Goal: Check status: Check status

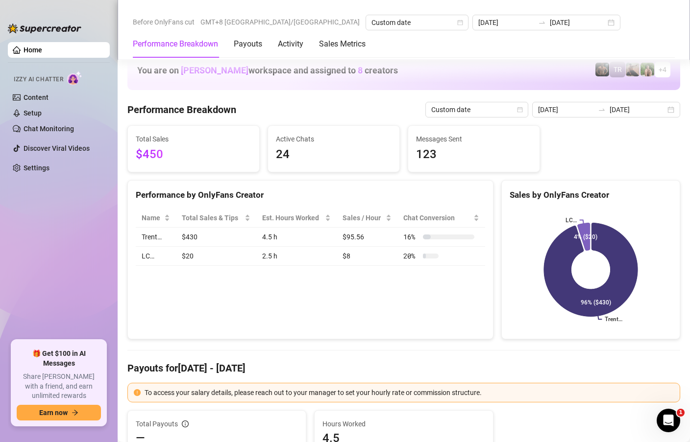
scroll to position [1185, 0]
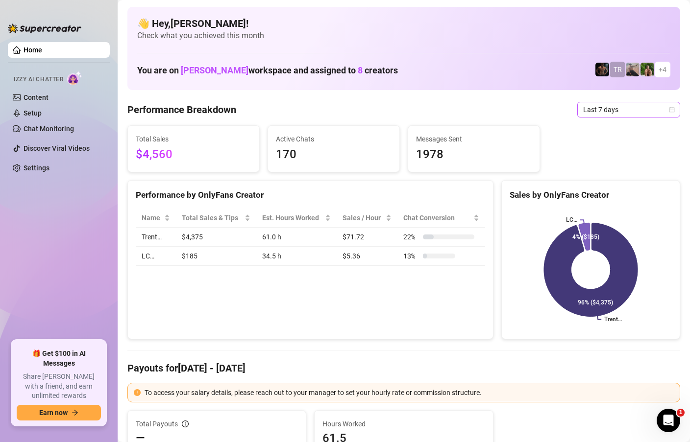
click at [674, 111] on icon "calendar" at bounding box center [671, 109] width 5 height 5
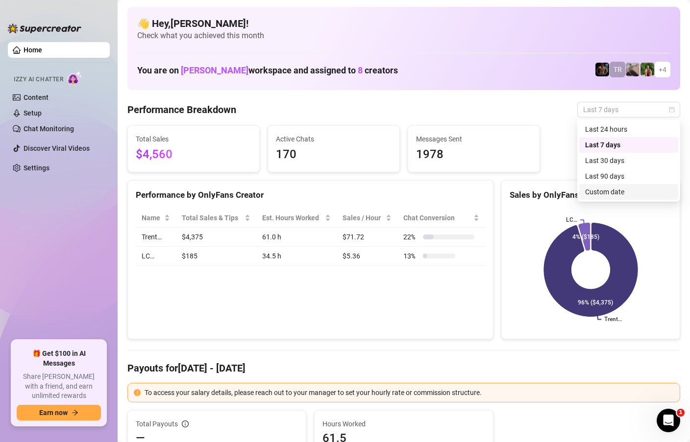
click at [616, 192] on div "Custom date" at bounding box center [628, 192] width 87 height 11
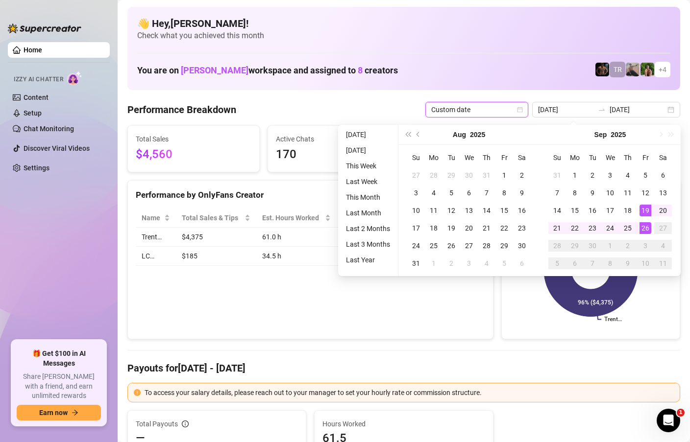
type input "[DATE]"
click at [643, 223] on div "26" at bounding box center [645, 228] width 12 height 12
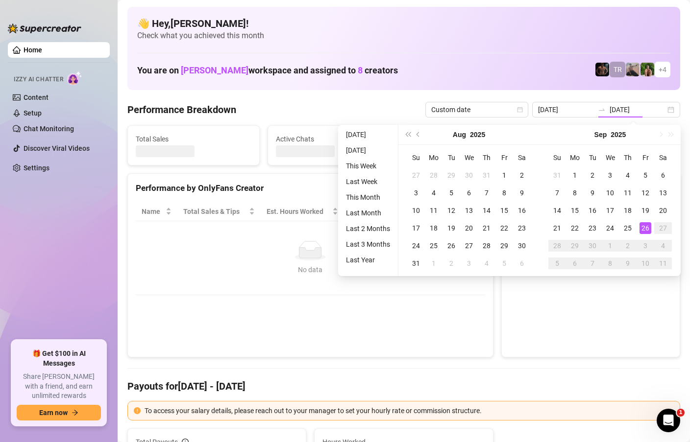
type input "[DATE]"
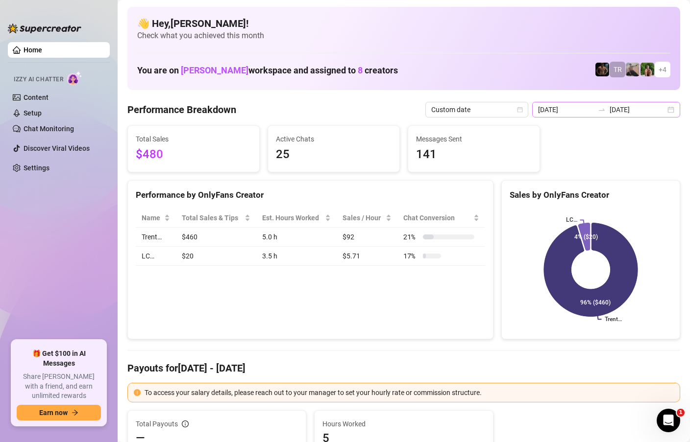
click at [673, 108] on div "[DATE] [DATE]" at bounding box center [606, 110] width 148 height 16
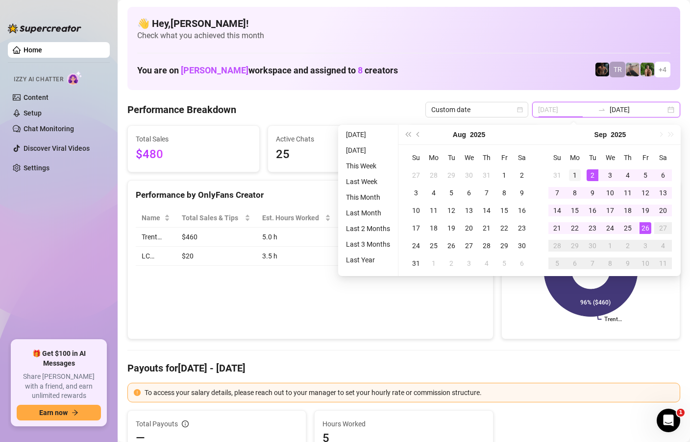
type input "[DATE]"
click at [575, 178] on div "1" at bounding box center [575, 175] width 12 height 12
type input "[DATE]"
click at [645, 229] on div "26" at bounding box center [645, 228] width 12 height 12
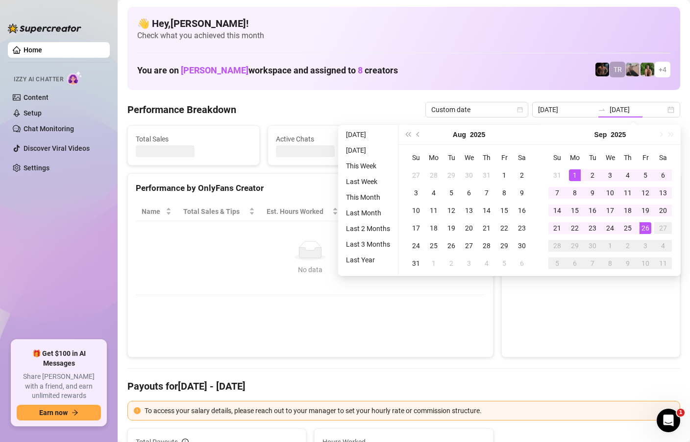
type input "[DATE]"
